Goal: Navigation & Orientation: Find specific page/section

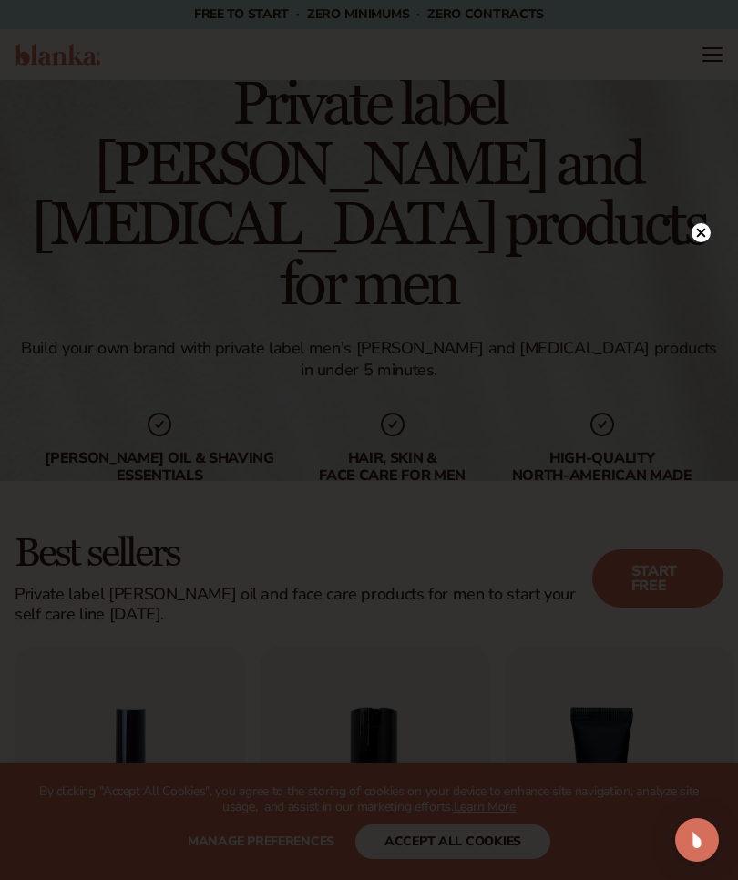
click at [704, 221] on div at bounding box center [701, 232] width 19 height 32
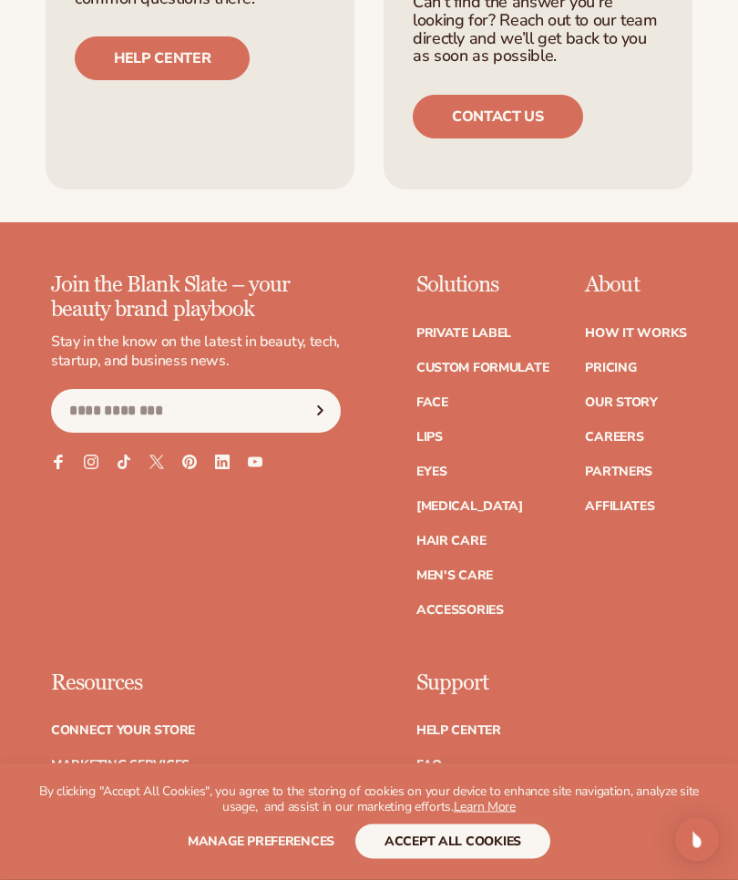
scroll to position [3700, 0]
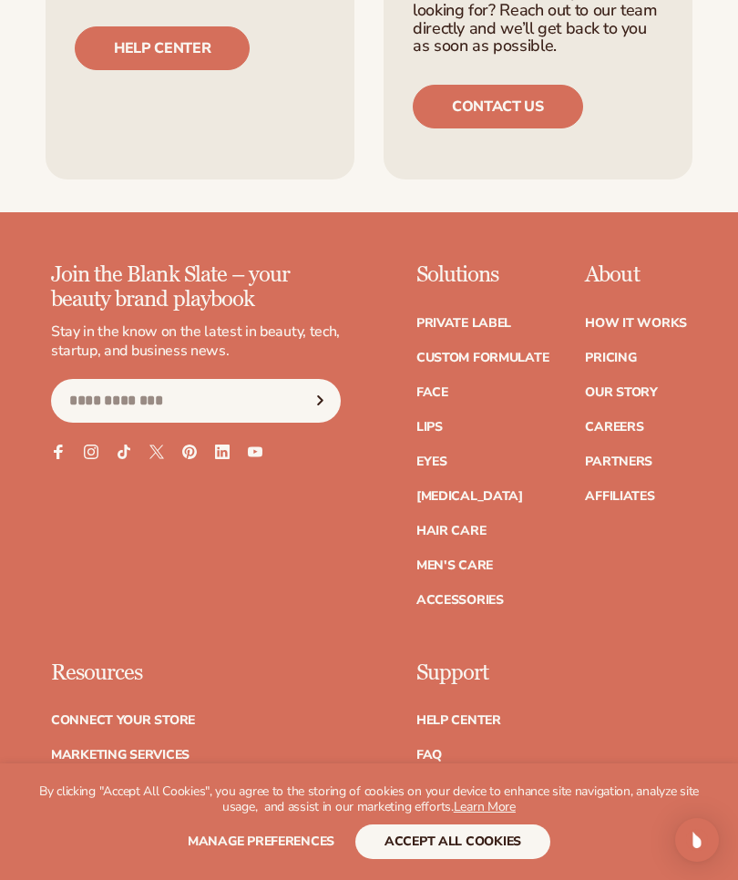
click at [491, 560] on link "Men's Care" at bounding box center [454, 566] width 77 height 13
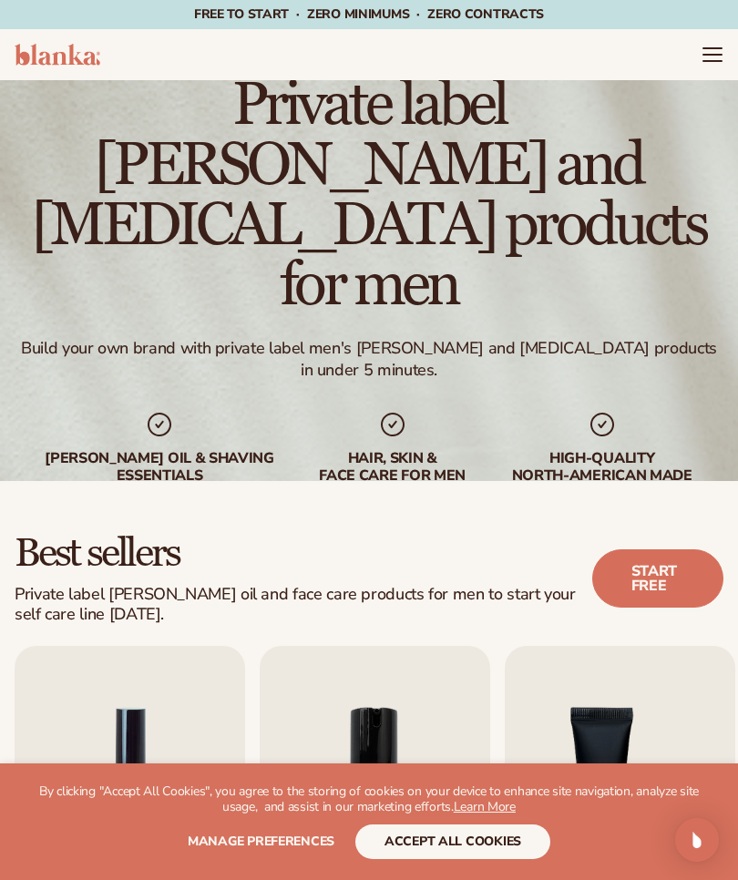
click at [723, 58] on icon "Menu" at bounding box center [713, 55] width 22 height 22
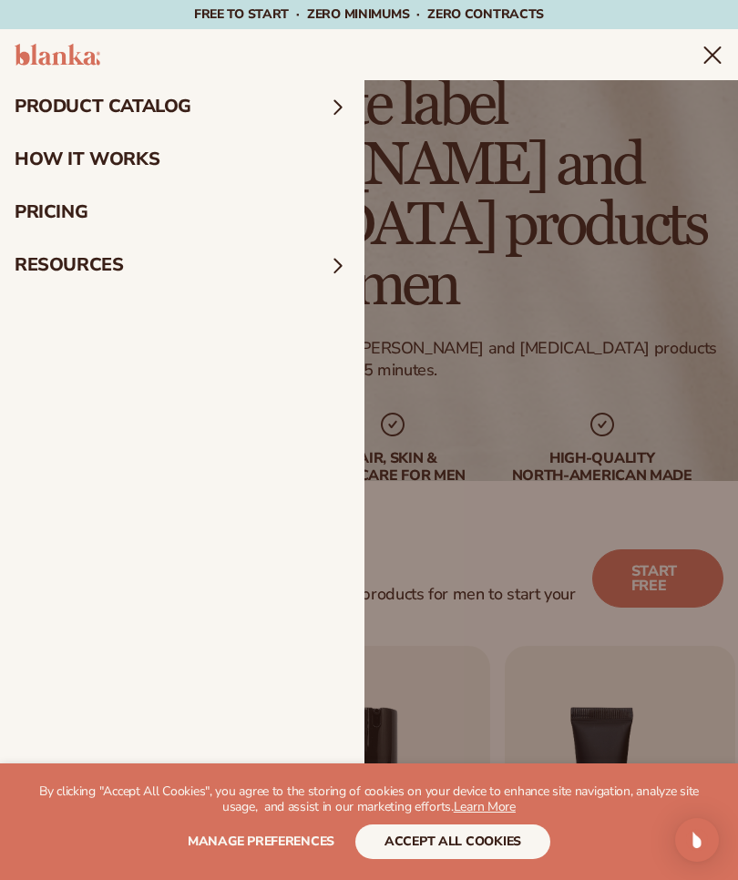
click at [205, 102] on summary "product catalog" at bounding box center [182, 106] width 365 height 53
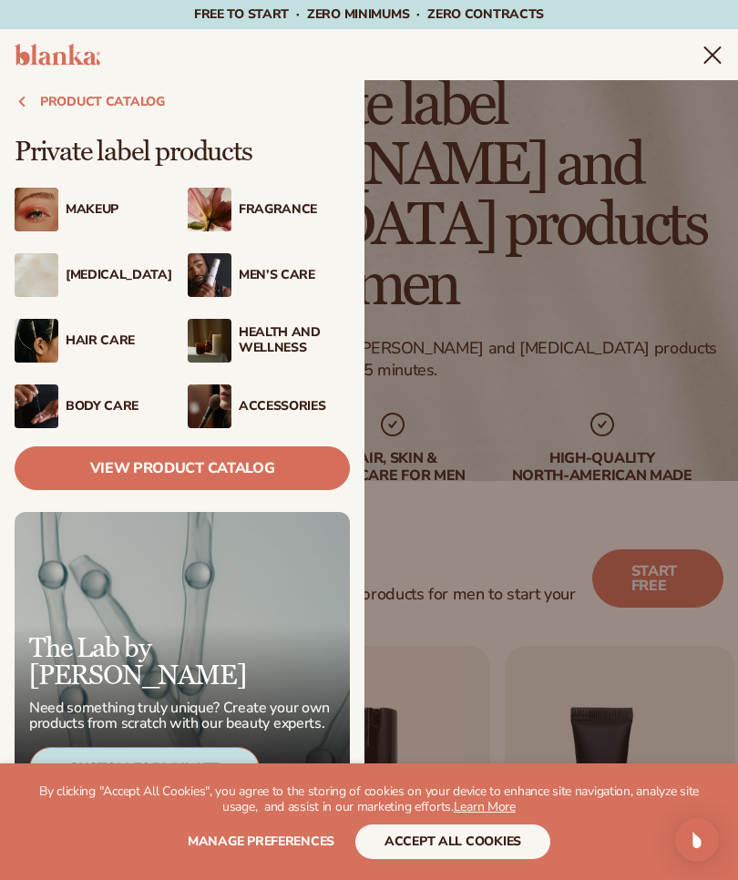
click at [287, 269] on div "Men’s Care" at bounding box center [294, 275] width 111 height 15
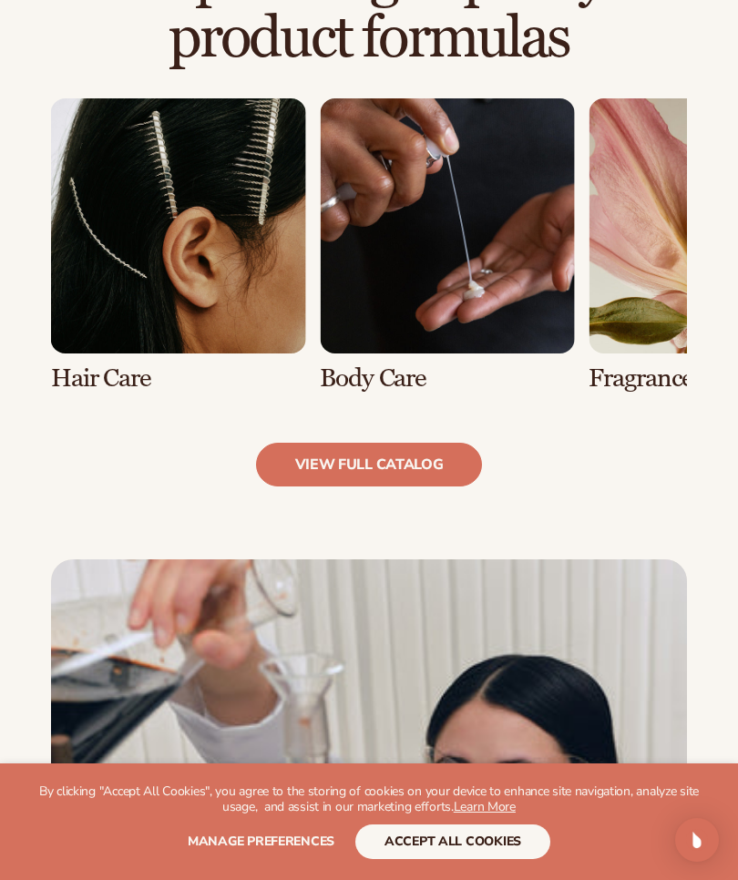
scroll to position [1257, 0]
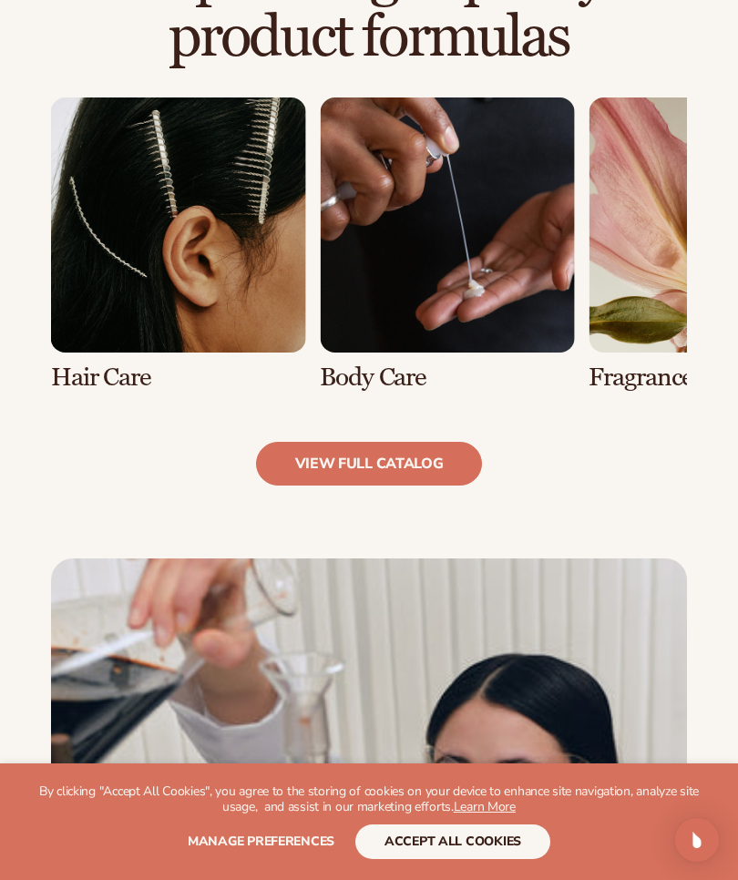
click at [442, 455] on link "view full catalog" at bounding box center [369, 464] width 227 height 44
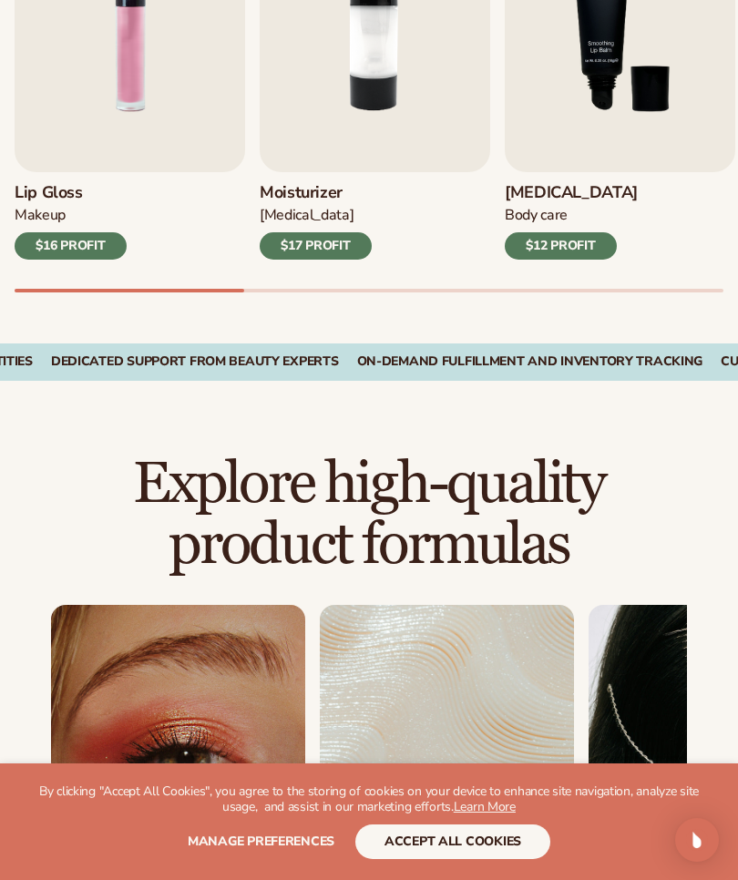
scroll to position [1326, 0]
